Goal: Communication & Community: Answer question/provide support

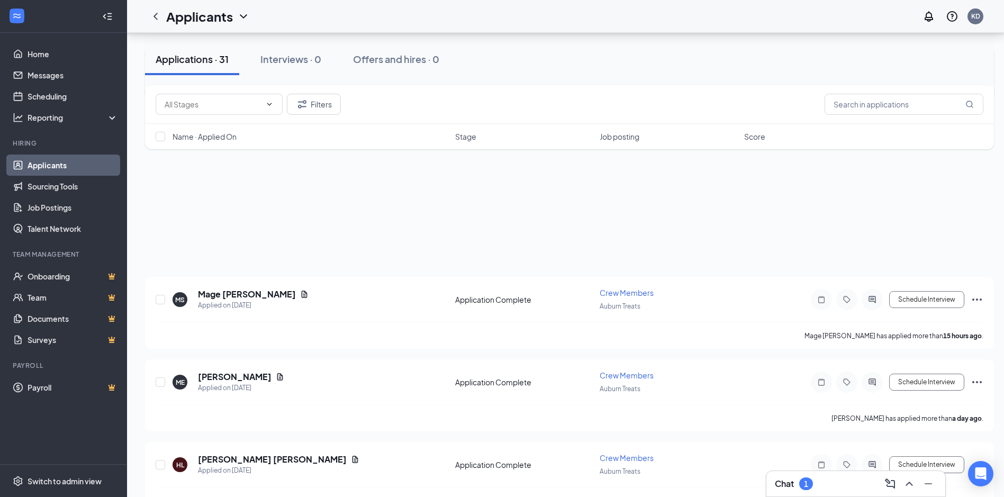
scroll to position [1006, 0]
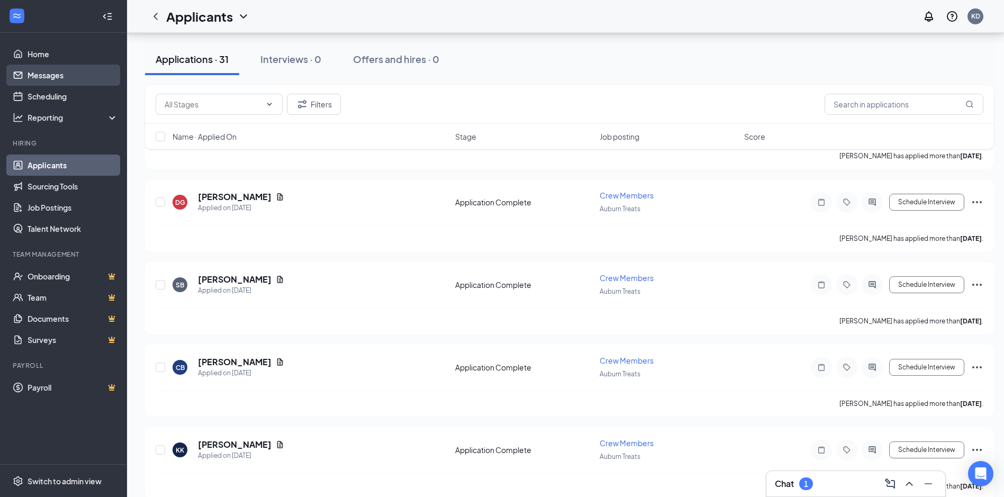
click at [88, 76] on link "Messages" at bounding box center [73, 75] width 91 height 21
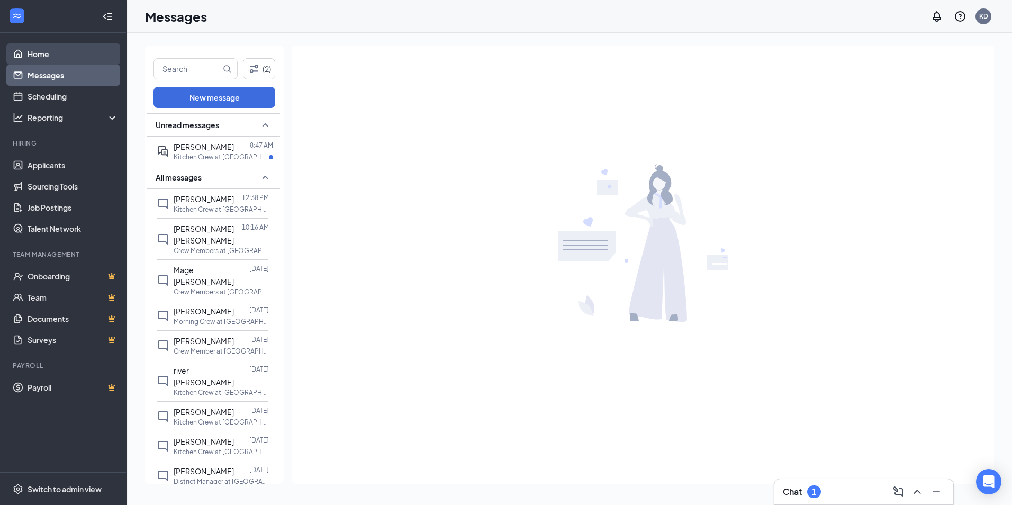
click at [41, 58] on link "Home" at bounding box center [73, 53] width 91 height 21
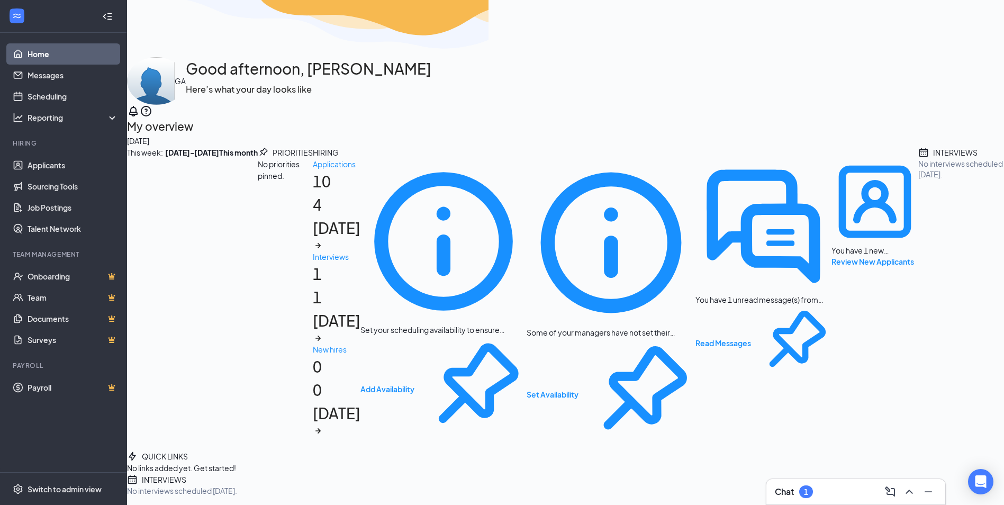
click at [852, 484] on div "Chat 1" at bounding box center [856, 491] width 162 height 17
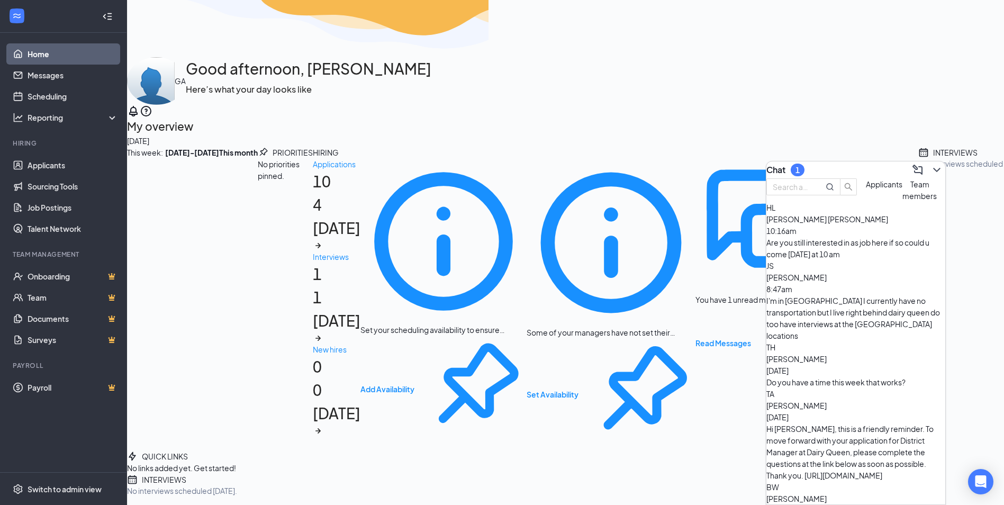
click at [865, 224] on span "[PERSON_NAME] [PERSON_NAME]" at bounding box center [827, 219] width 122 height 10
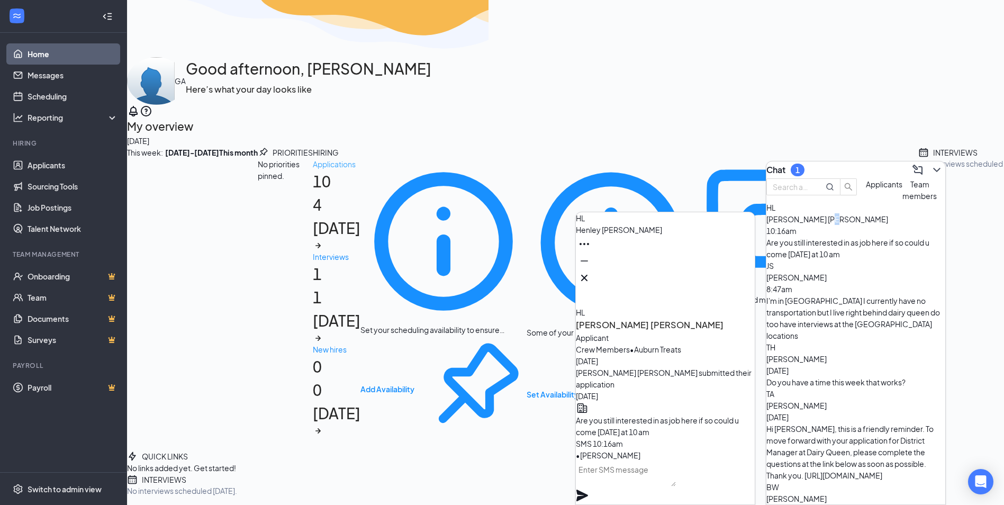
click at [313, 251] on h1 "10 4 [DATE]" at bounding box center [337, 210] width 48 height 81
click at [81, 52] on link "Home" at bounding box center [73, 53] width 91 height 21
click at [933, 168] on icon "ChevronDown" at bounding box center [936, 170] width 7 height 4
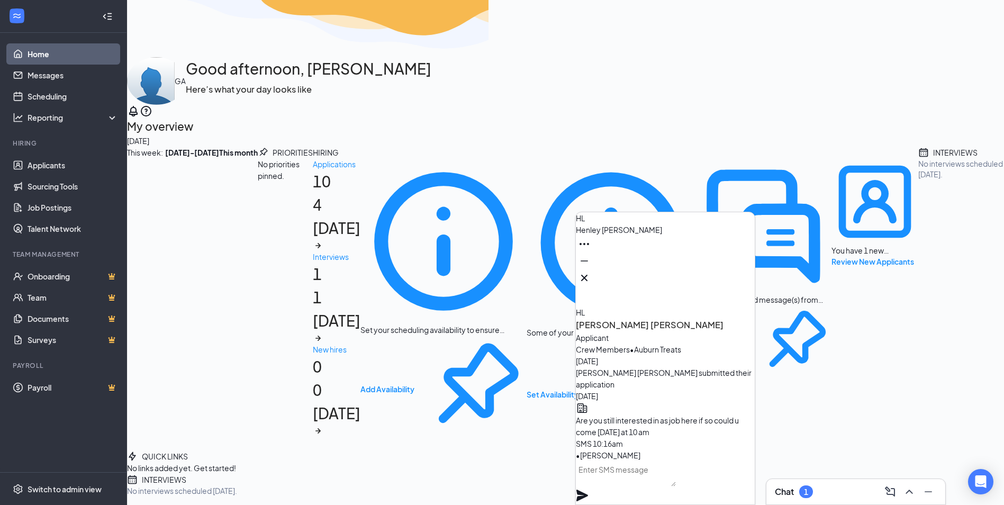
click at [885, 450] on div "QUICK LINKS No links added yet. Get started! INTERVIEWS No interviews scheduled…" at bounding box center [565, 473] width 877 height 46
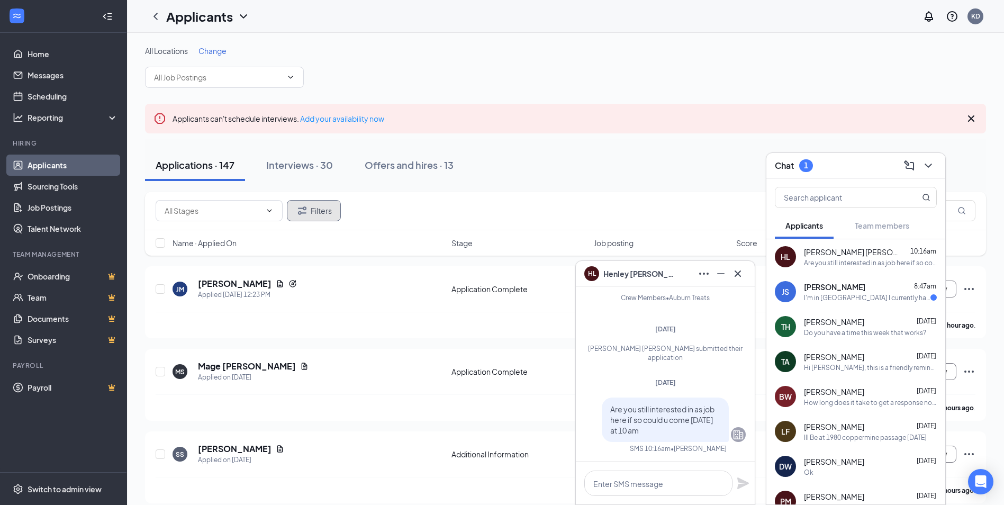
click at [305, 208] on icon "Filter" at bounding box center [302, 210] width 13 height 13
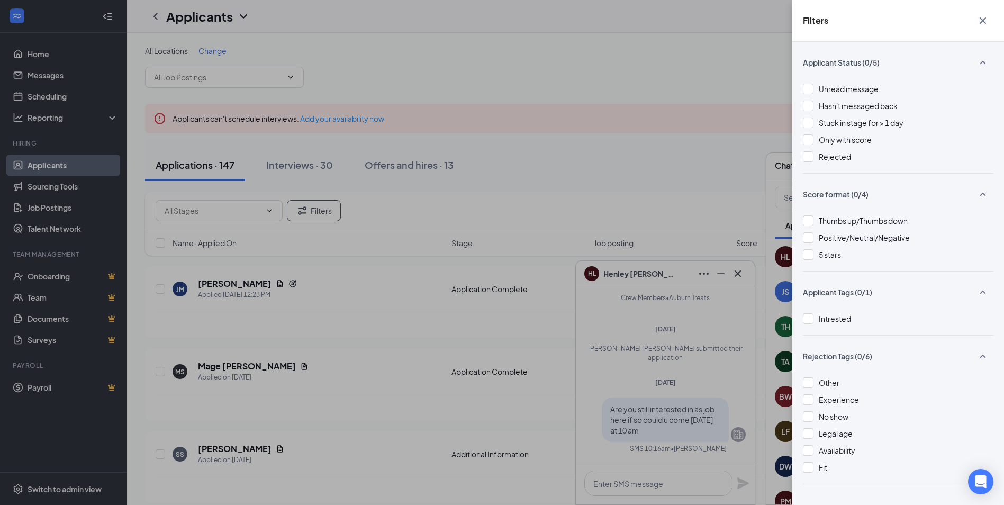
click at [448, 86] on div "Filters Applicant Status (0/5) Unread message Hasn't messaged back Stuck in sta…" at bounding box center [502, 252] width 1004 height 505
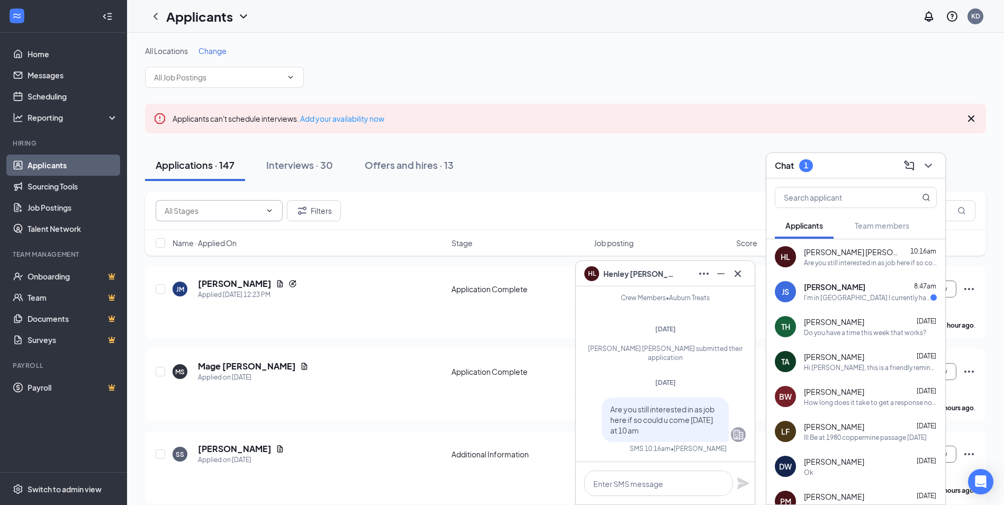
click at [217, 210] on input "text" at bounding box center [213, 211] width 96 height 12
click at [235, 210] on input "text" at bounding box center [213, 211] width 96 height 12
